Goal: Task Accomplishment & Management: Manage account settings

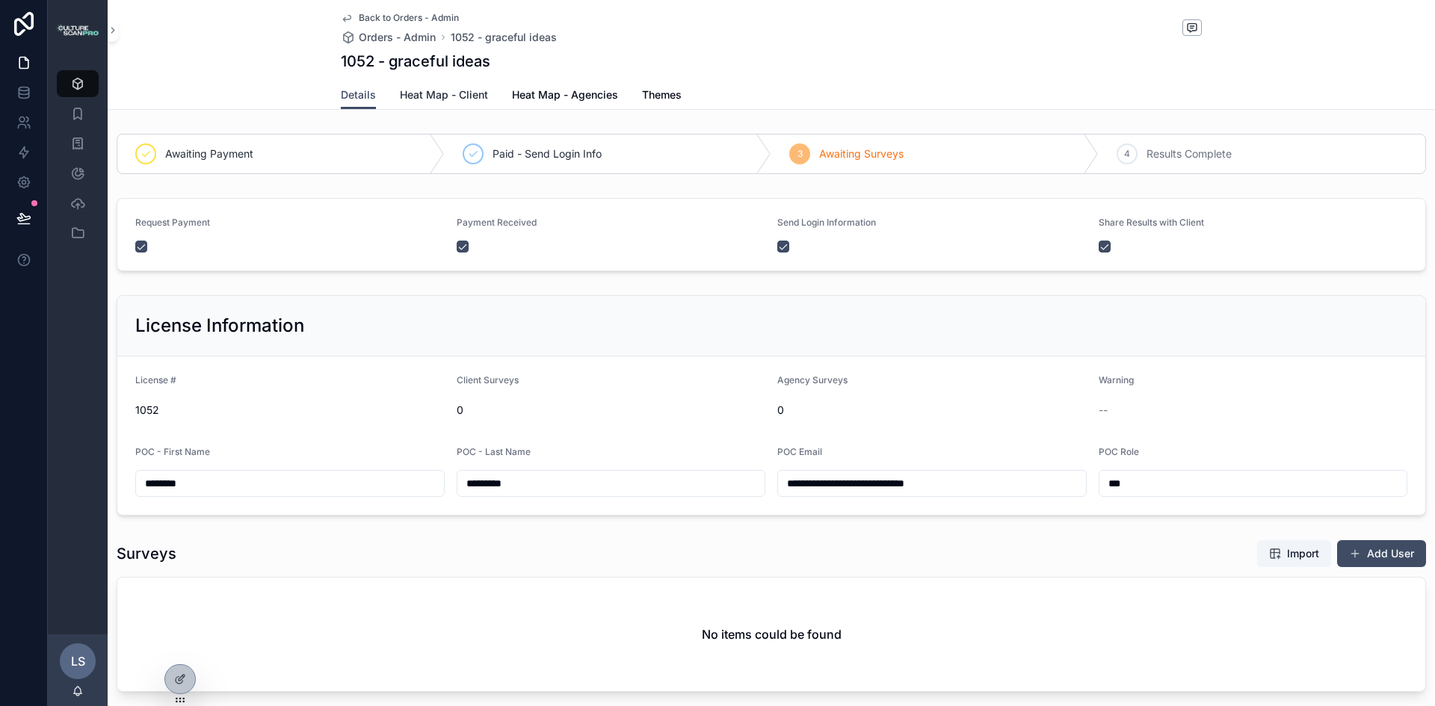
click at [452, 93] on span "Heat Map - Client" at bounding box center [444, 94] width 88 height 15
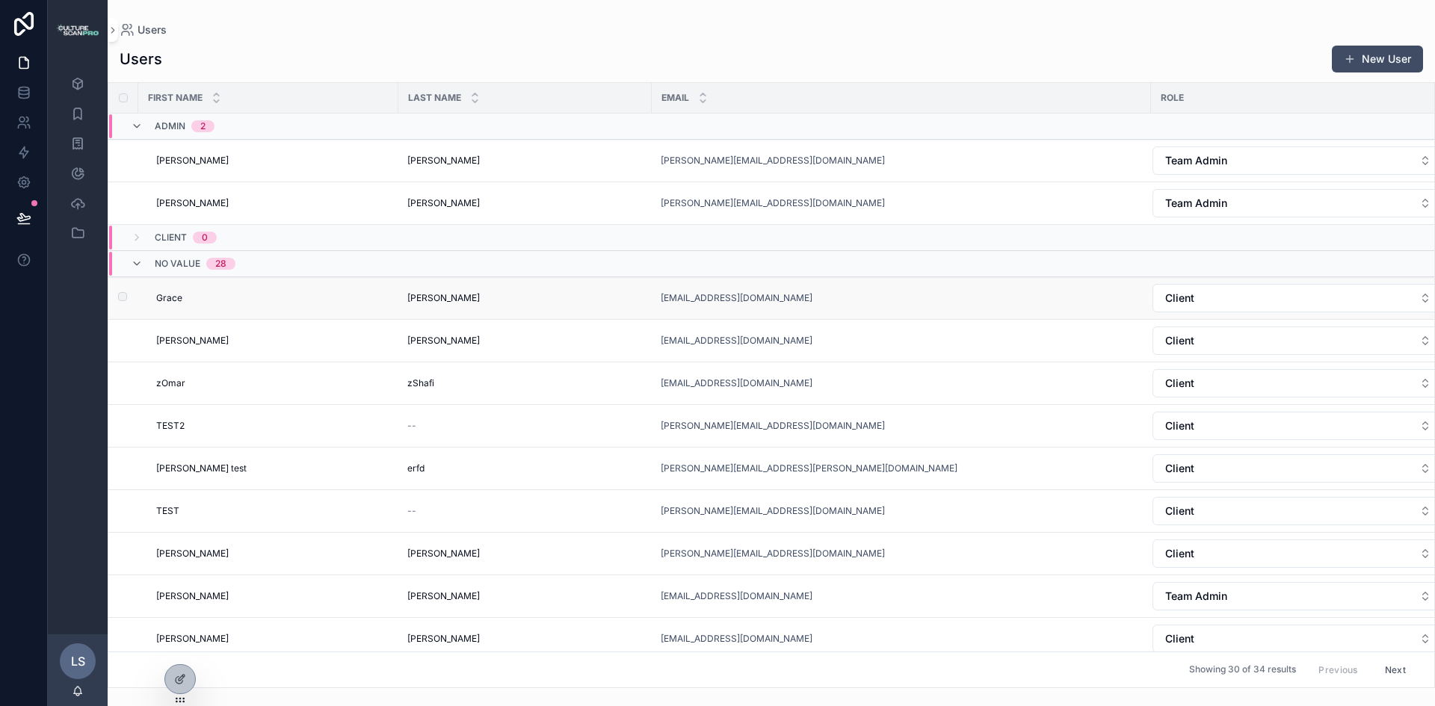
click at [871, 297] on div "[EMAIL_ADDRESS][DOMAIN_NAME]" at bounding box center [901, 298] width 481 height 12
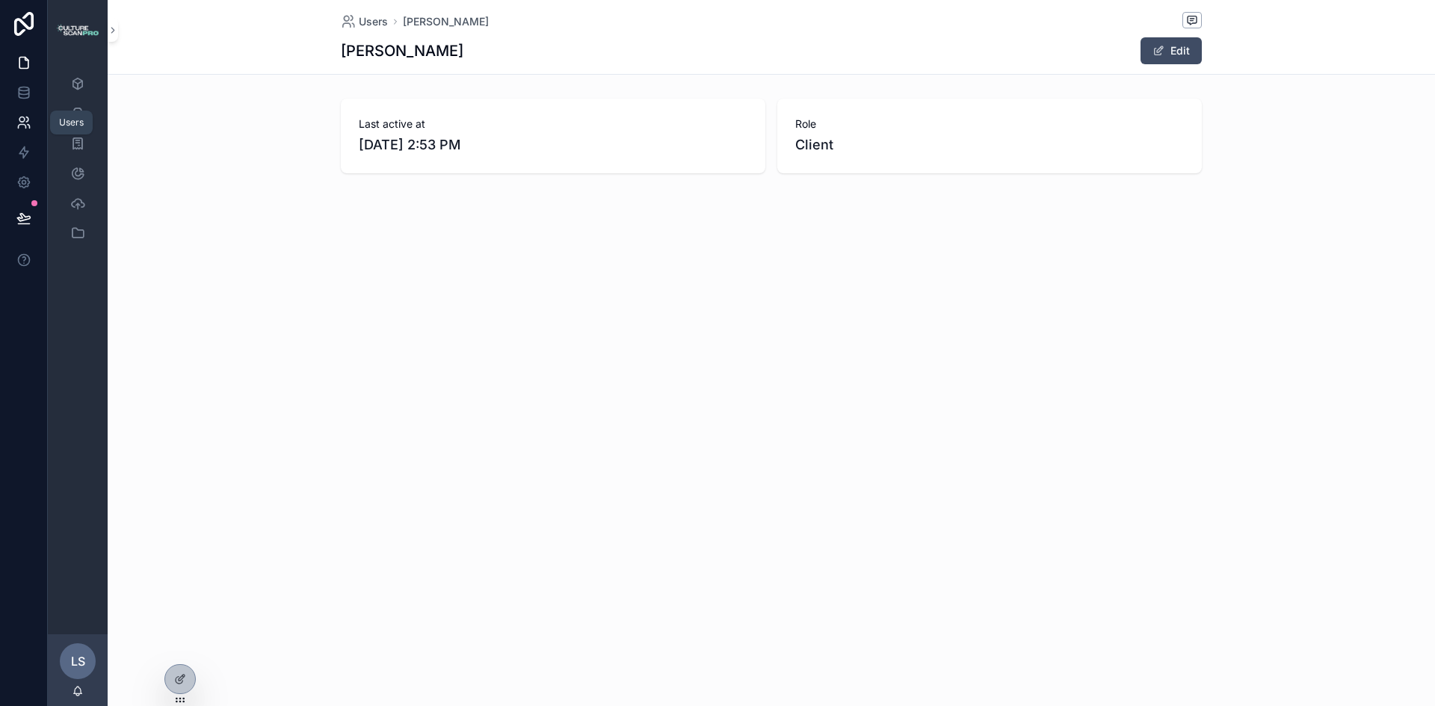
click at [27, 117] on icon at bounding box center [27, 119] width 2 height 4
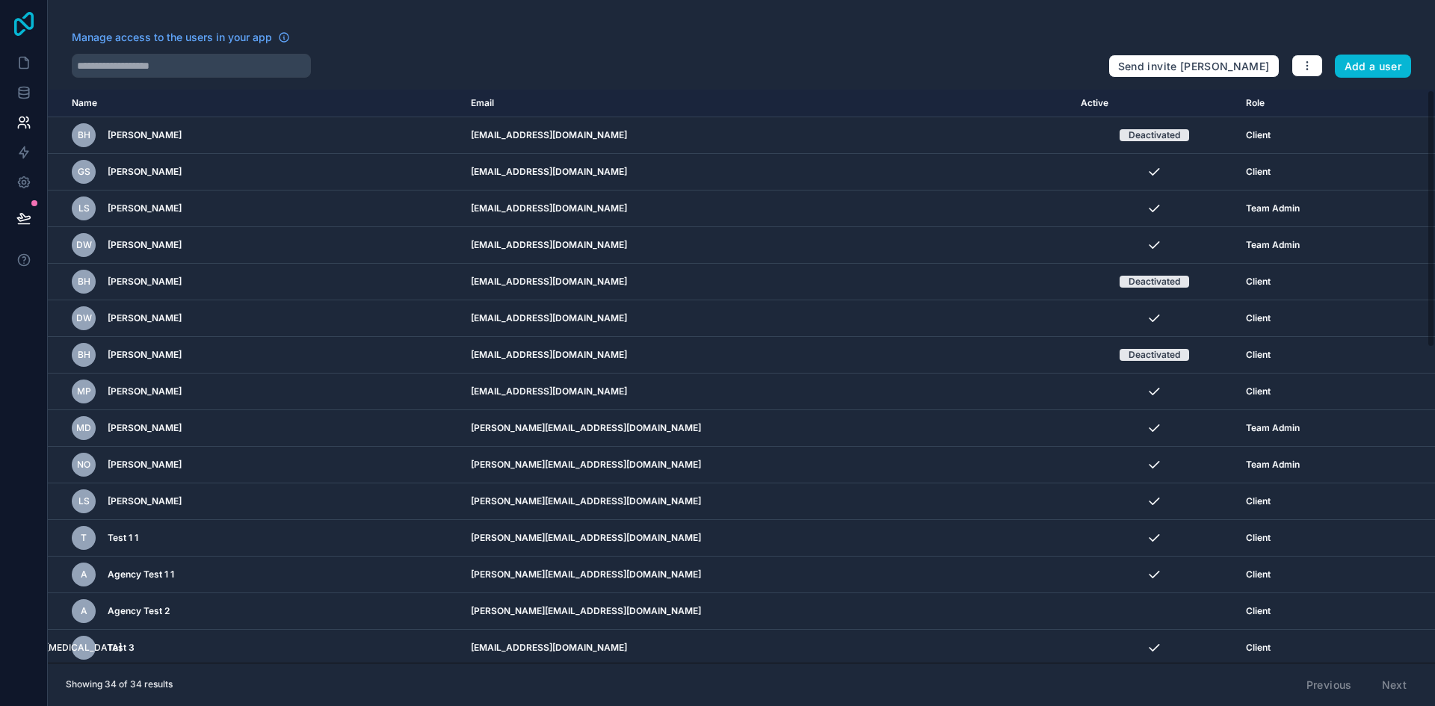
click at [28, 23] on icon at bounding box center [24, 24] width 30 height 24
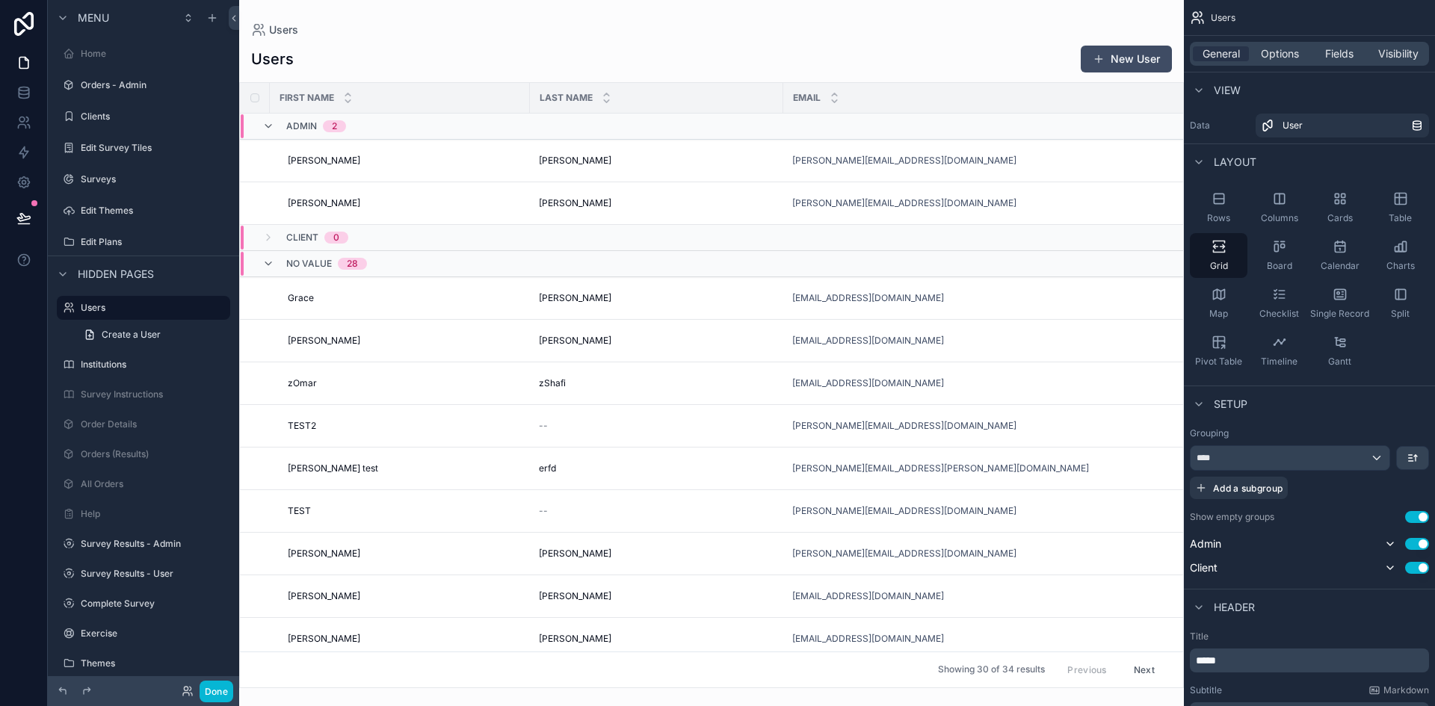
click at [398, 303] on div "scrollable content" at bounding box center [711, 353] width 945 height 706
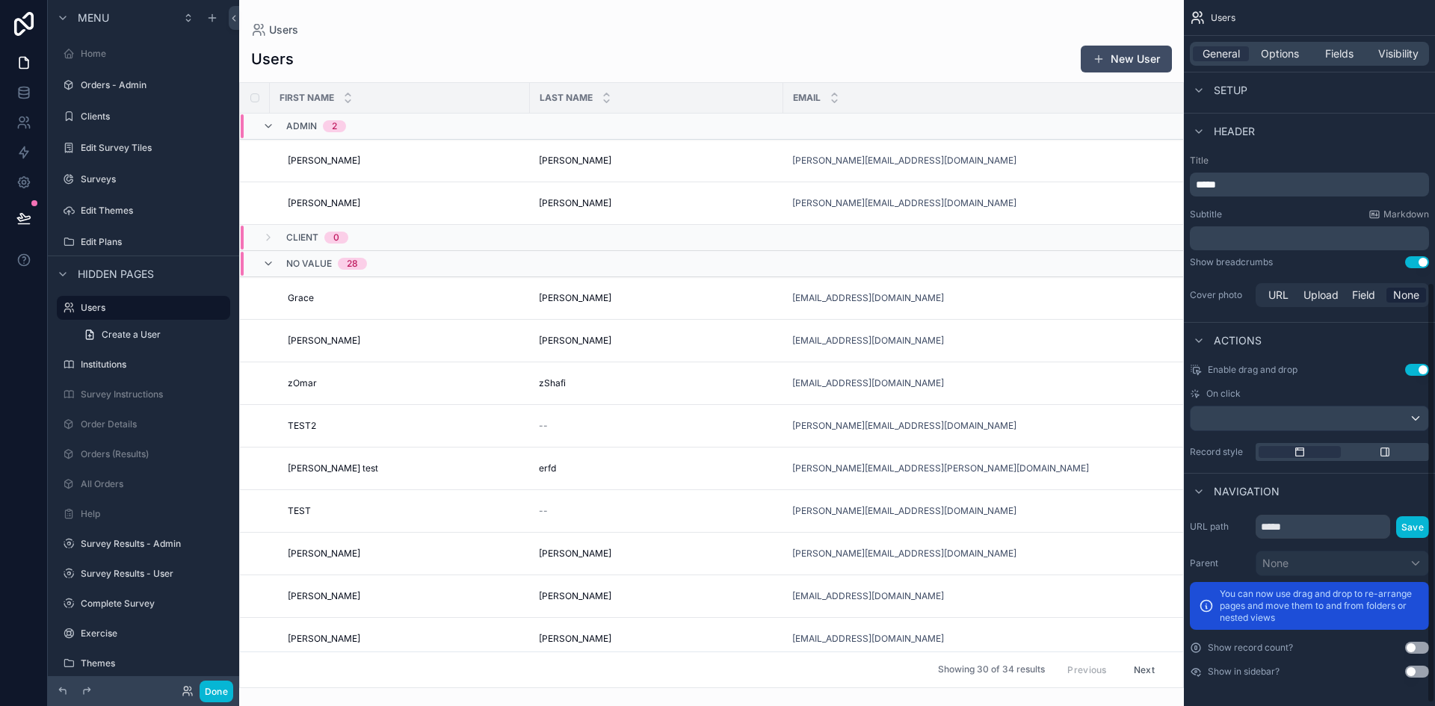
scroll to position [478, 0]
click at [577, 296] on div "[PERSON_NAME]" at bounding box center [656, 298] width 235 height 12
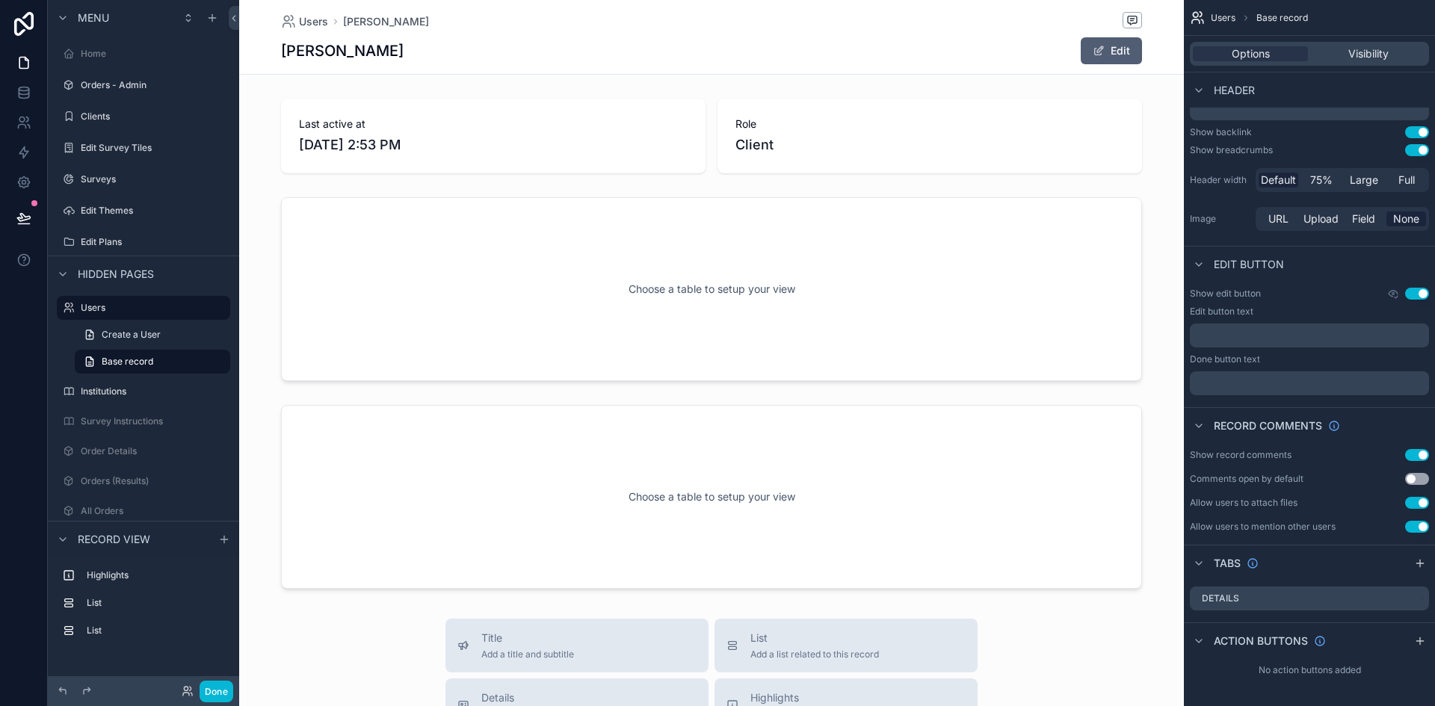
click at [1114, 55] on button "Edit" at bounding box center [1111, 50] width 61 height 27
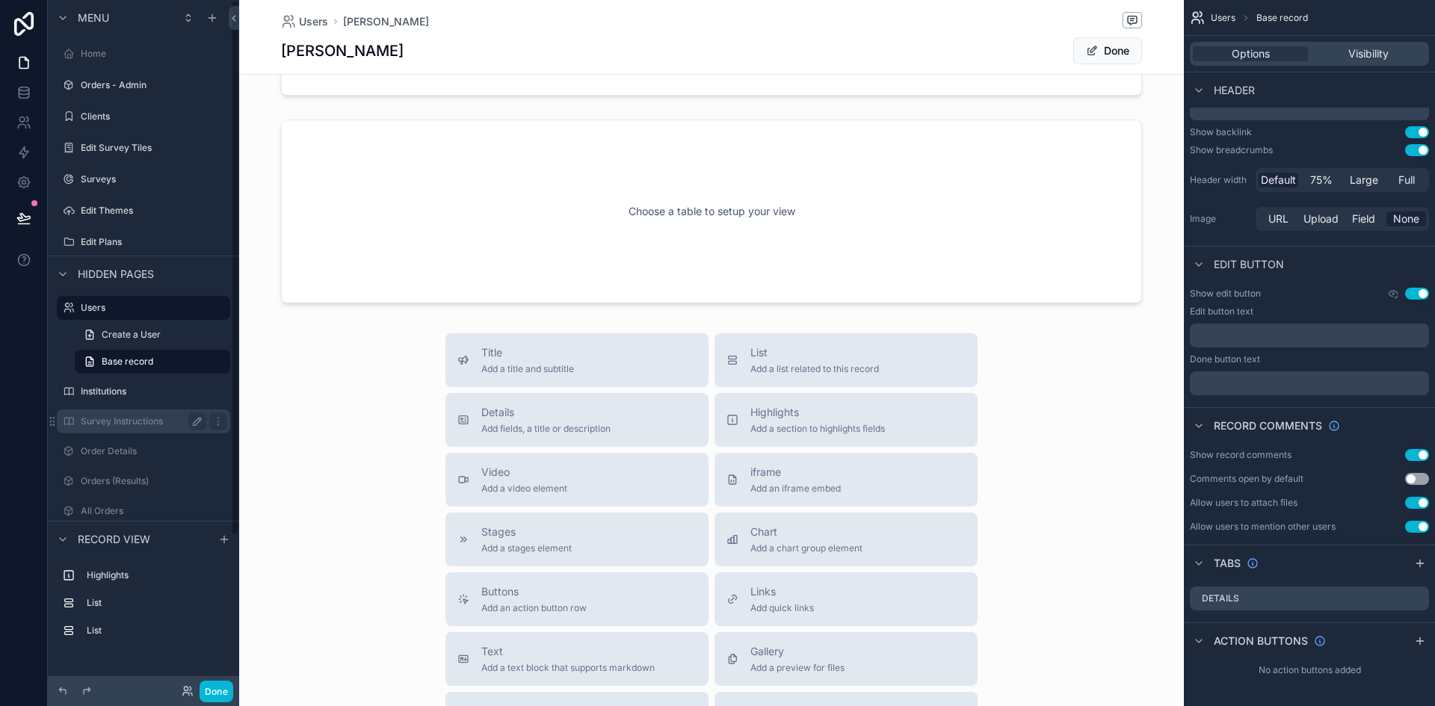
scroll to position [116, 0]
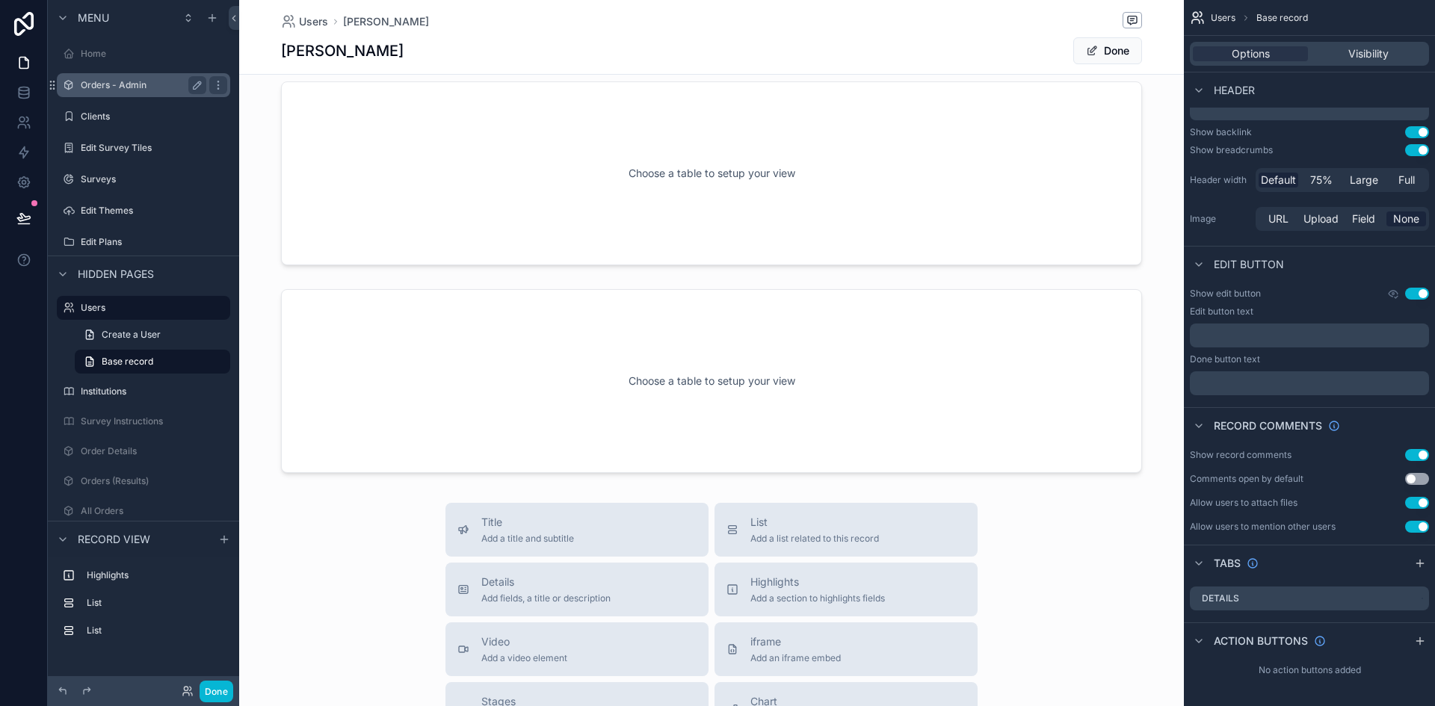
click at [118, 88] on label "Orders - Admin" at bounding box center [141, 85] width 120 height 12
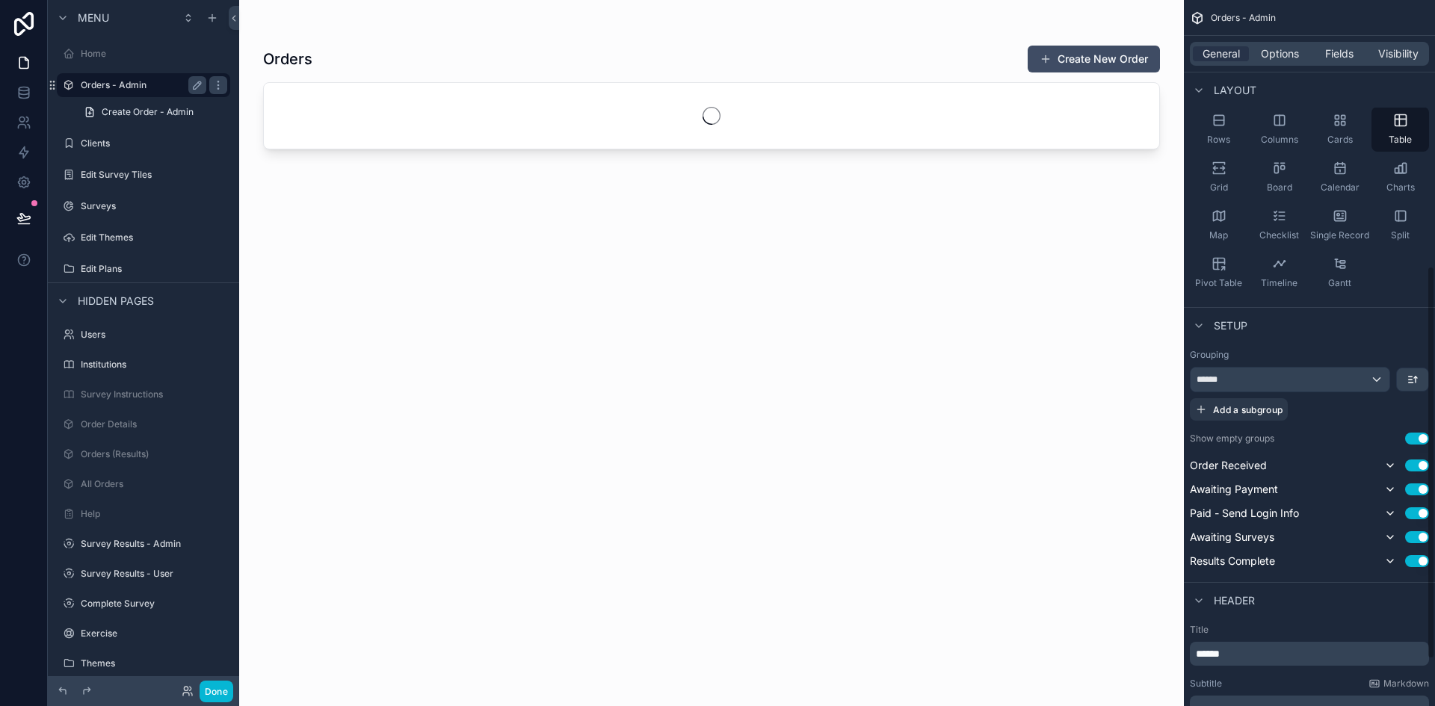
scroll to position [478, 0]
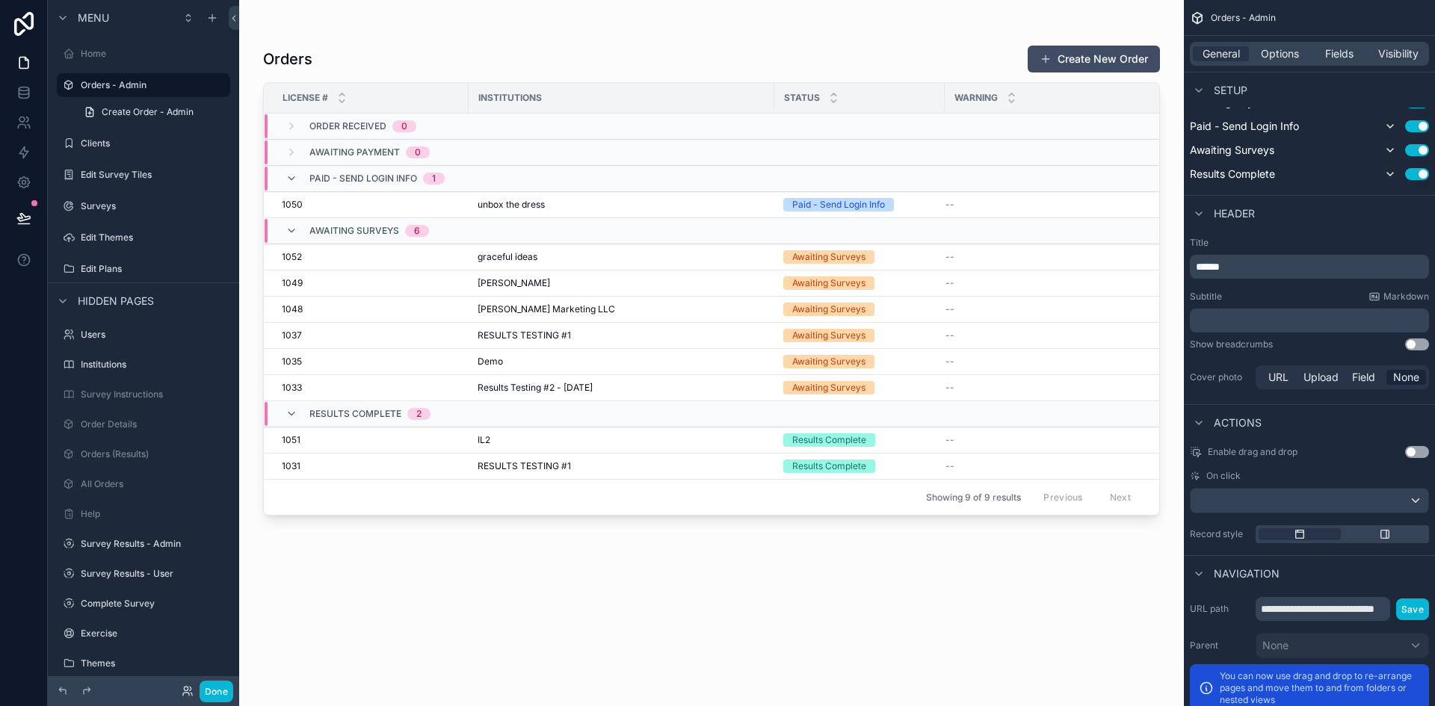
click at [513, 203] on div "scrollable content" at bounding box center [711, 344] width 945 height 688
click at [511, 201] on span "unbox the dress" at bounding box center [511, 205] width 67 height 12
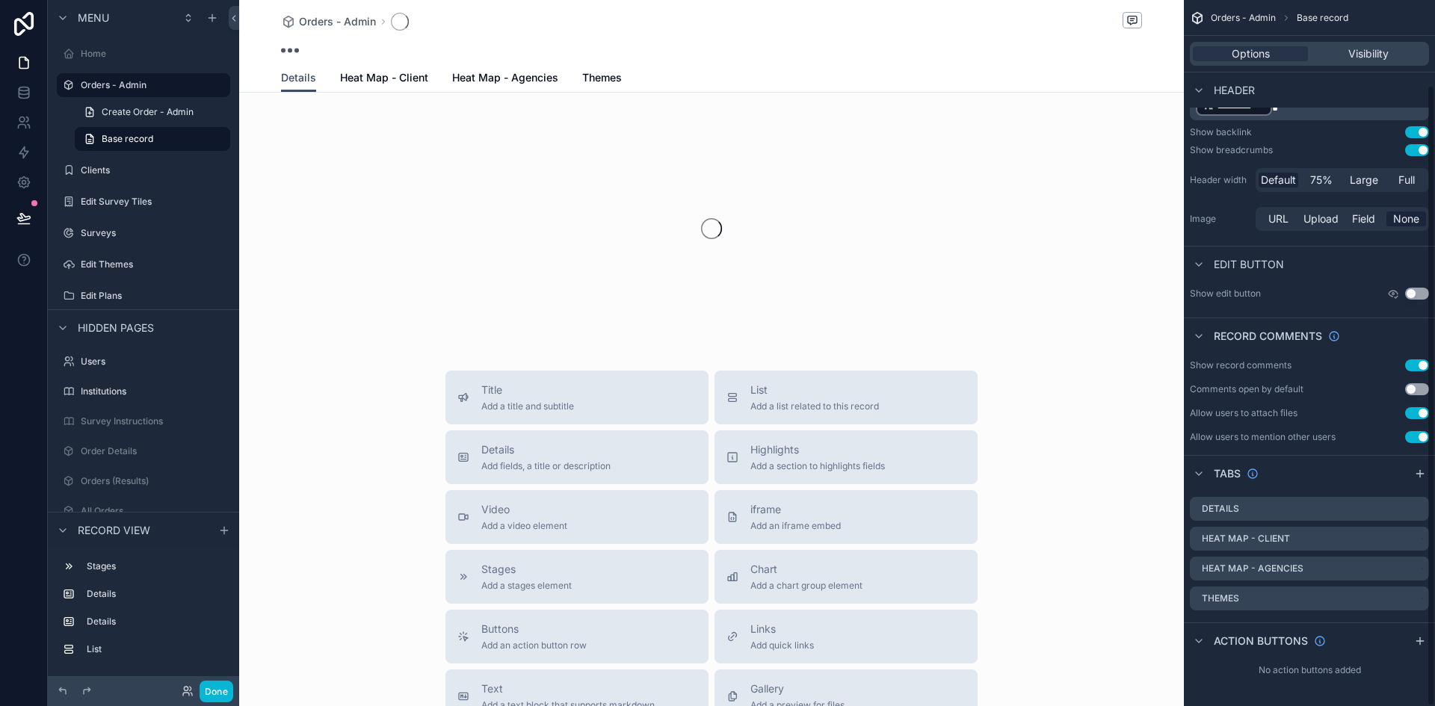
scroll to position [96, 0]
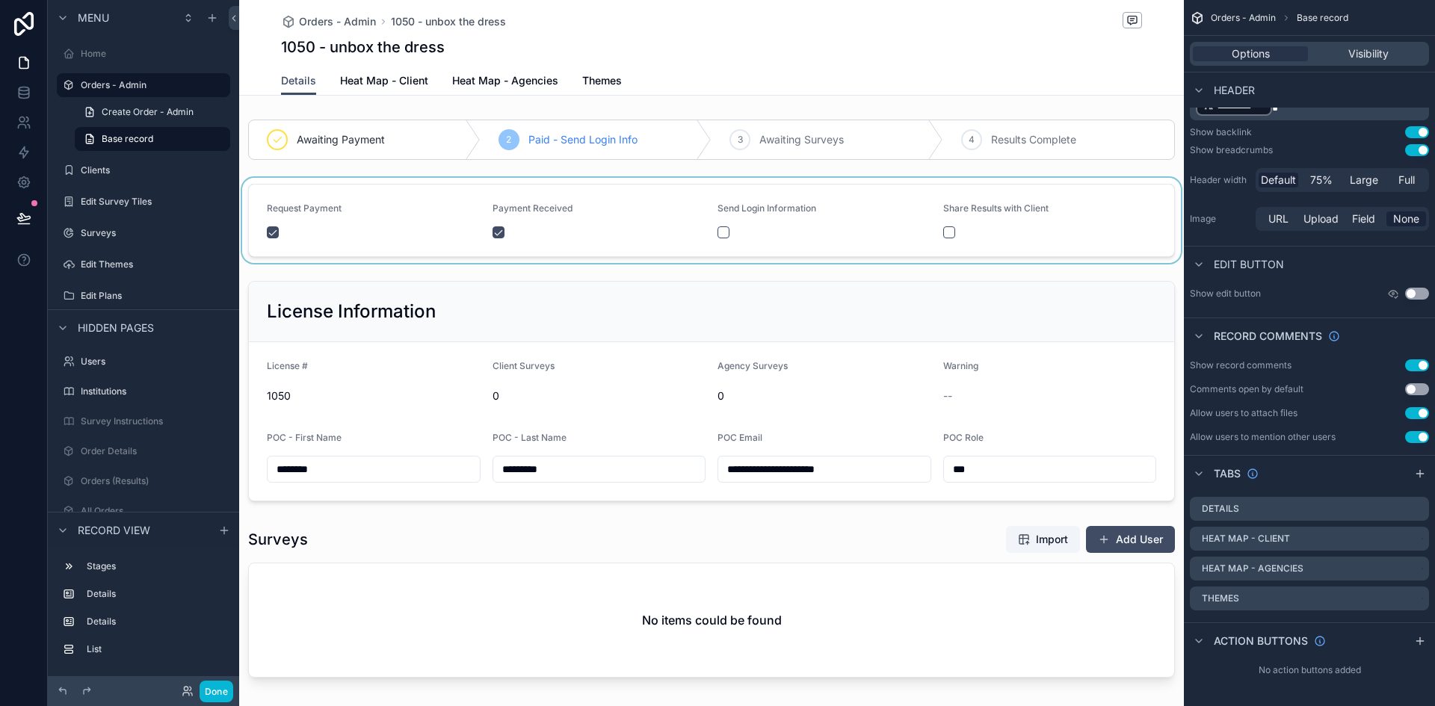
click at [937, 233] on div "scrollable content" at bounding box center [711, 220] width 945 height 85
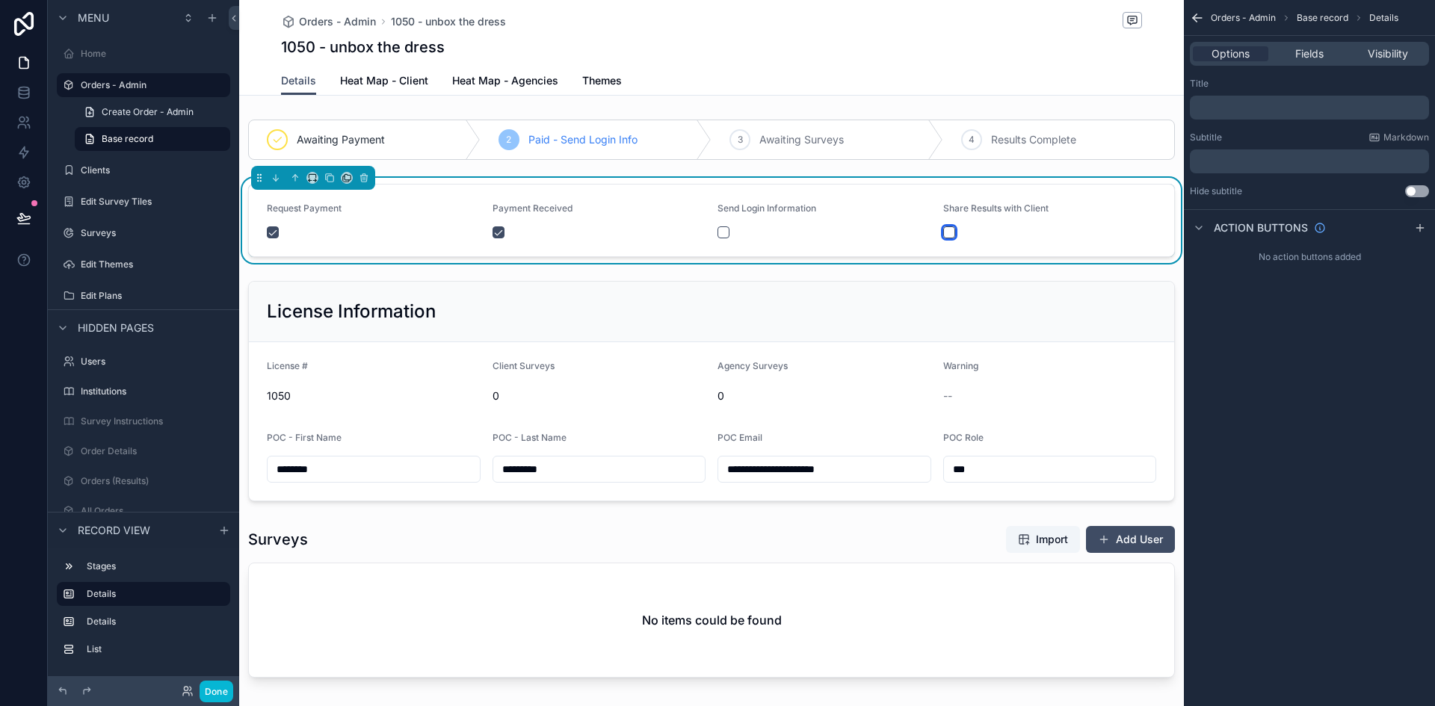
click at [943, 236] on button "scrollable content" at bounding box center [949, 232] width 12 height 12
click at [719, 231] on button "scrollable content" at bounding box center [724, 232] width 12 height 12
